Goal: Find specific page/section: Find specific page/section

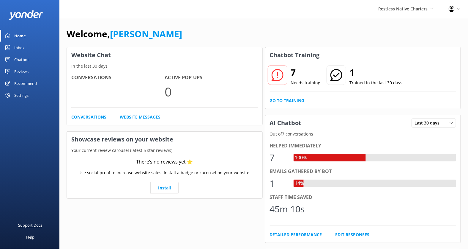
click at [37, 223] on div "Support Docs" at bounding box center [30, 225] width 24 height 12
